Goal: Transaction & Acquisition: Download file/media

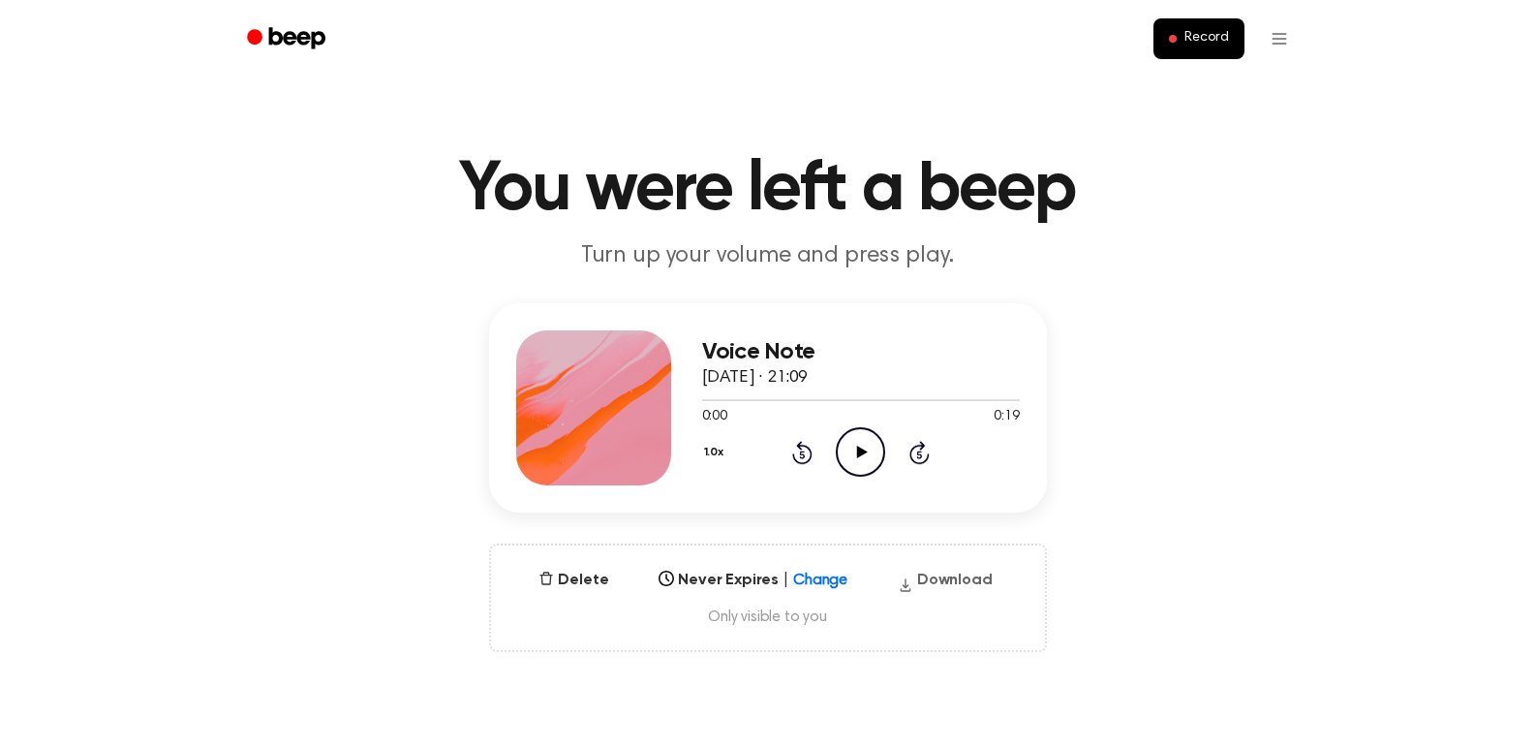
click at [956, 576] on button "Download" at bounding box center [945, 584] width 110 height 31
click at [940, 578] on button "Download" at bounding box center [945, 584] width 110 height 31
click at [981, 574] on button "Download" at bounding box center [945, 584] width 110 height 31
